Goal: Book appointment/travel/reservation

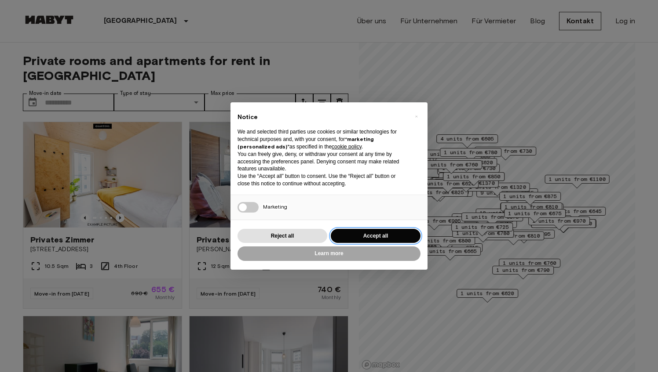
click at [371, 234] on button "Accept all" at bounding box center [376, 236] width 90 height 15
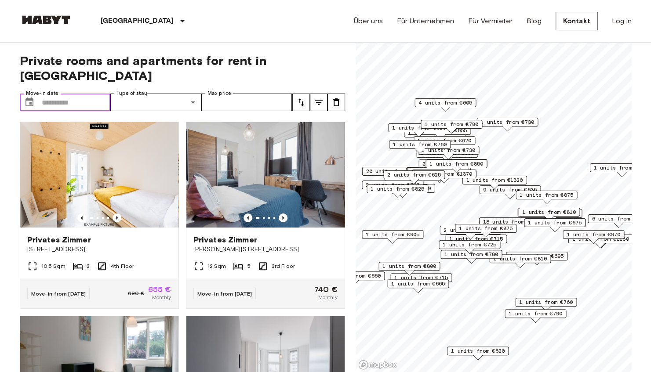
click at [84, 94] on input "Move-in date" at bounding box center [76, 103] width 69 height 18
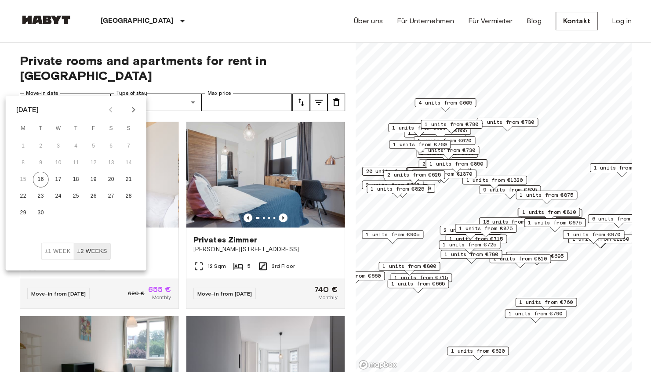
click at [134, 114] on icon "Next month" at bounding box center [133, 110] width 11 height 11
click at [134, 113] on icon "Next month" at bounding box center [133, 110] width 11 height 11
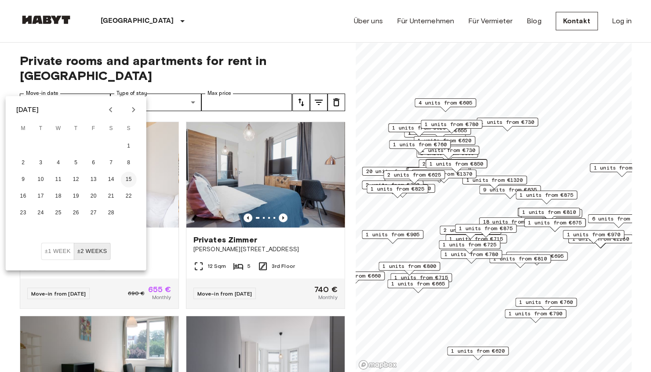
drag, startPoint x: 126, startPoint y: 179, endPoint x: 134, endPoint y: 120, distance: 59.9
click at [126, 179] on button "15" at bounding box center [129, 180] width 16 height 16
type input "**********"
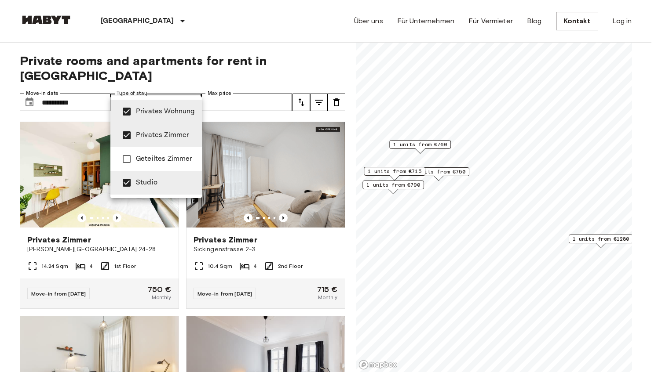
click at [193, 86] on div at bounding box center [329, 186] width 658 height 372
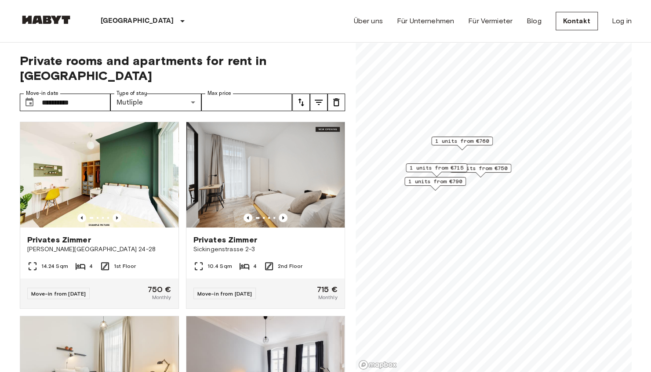
click at [442, 185] on span "1 units from €790" at bounding box center [435, 182] width 54 height 8
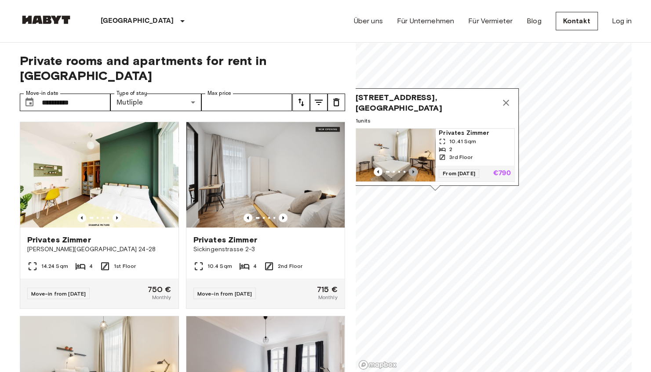
click at [410, 167] on icon "Previous image" at bounding box center [413, 171] width 9 height 9
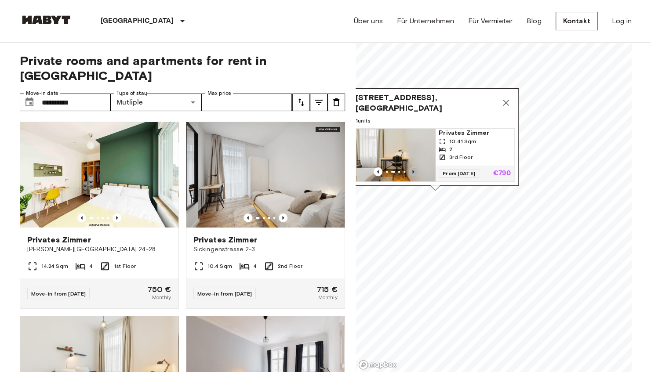
click at [411, 167] on icon "Previous image" at bounding box center [413, 171] width 9 height 9
click at [412, 168] on icon "Previous image" at bounding box center [414, 172] width 9 height 9
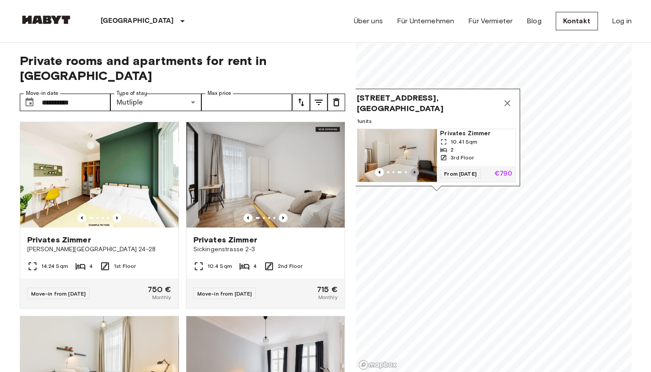
click at [412, 168] on icon "Previous image" at bounding box center [414, 172] width 9 height 9
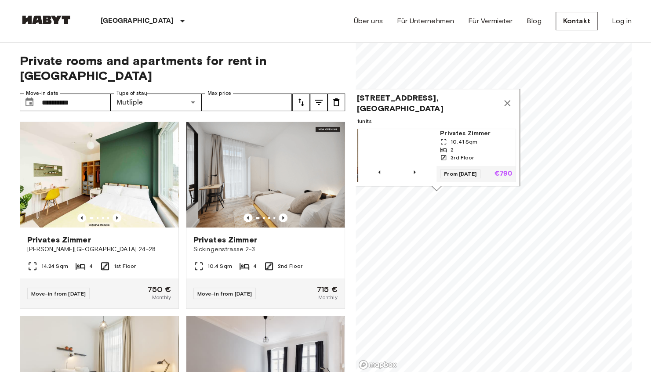
click at [447, 129] on span "Privates Zimmer" at bounding box center [476, 133] width 72 height 9
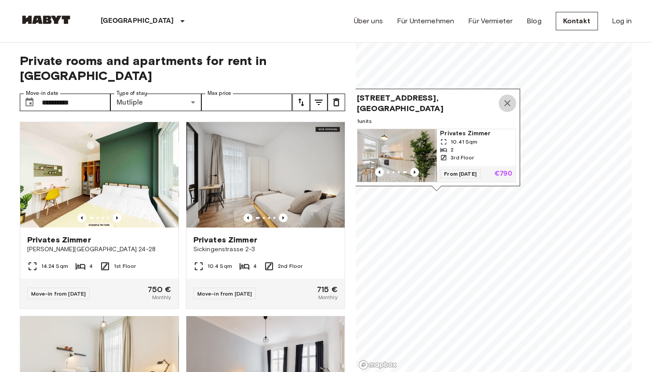
click at [504, 94] on button "Map marker" at bounding box center [507, 103] width 18 height 18
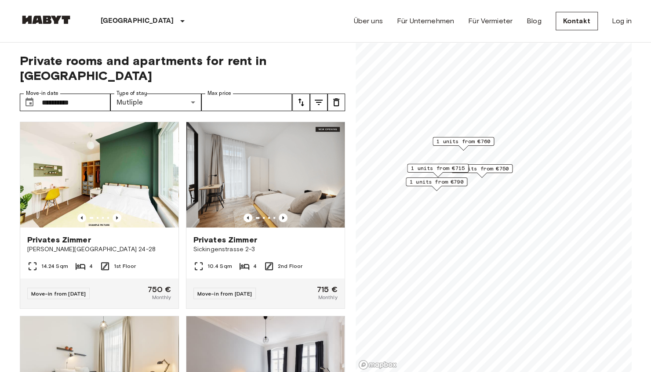
click at [492, 165] on span "1 units from €750" at bounding box center [482, 169] width 54 height 8
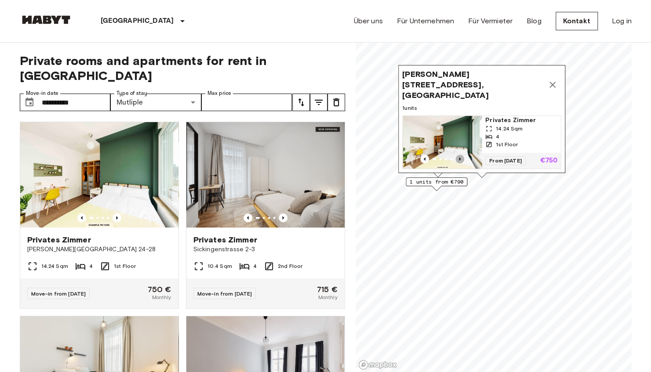
click at [458, 155] on icon "Previous image" at bounding box center [459, 159] width 9 height 9
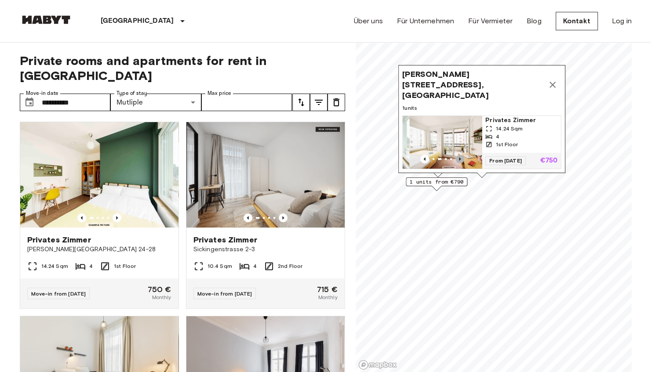
click at [459, 155] on icon "Previous image" at bounding box center [459, 159] width 9 height 9
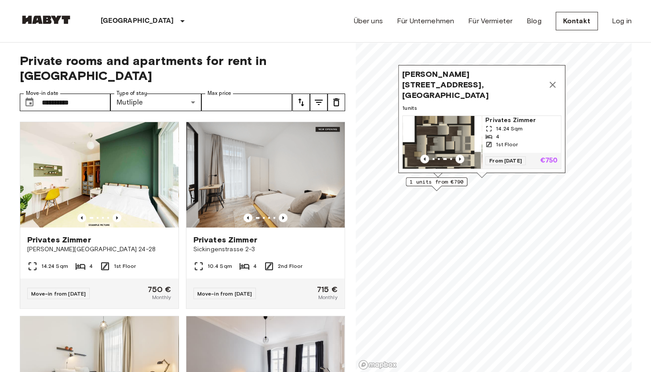
click at [418, 155] on div "Map marker" at bounding box center [442, 159] width 79 height 9
click at [552, 83] on icon "Map marker" at bounding box center [552, 85] width 6 height 6
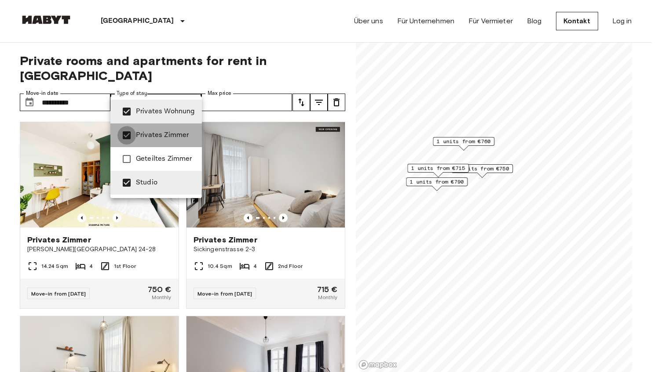
type input "**********"
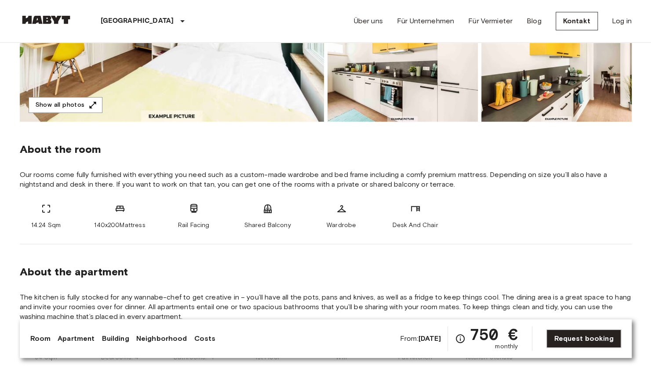
scroll to position [132, 0]
